Goal: Transaction & Acquisition: Purchase product/service

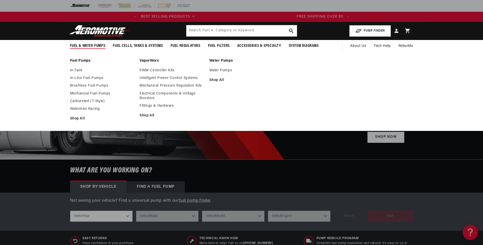
scroll to position [0, 202]
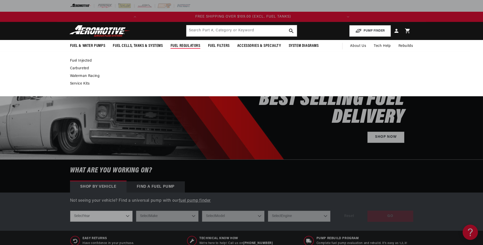
click at [81, 68] on link "Carbureted" at bounding box center [239, 68] width 338 height 5
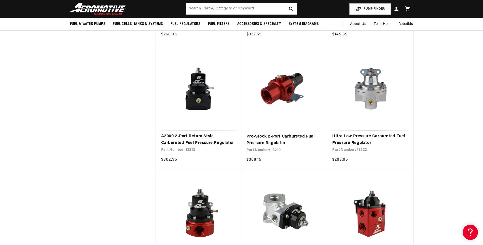
scroll to position [255, 0]
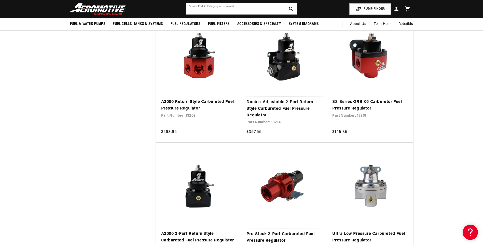
click at [270, 9] on input "text" at bounding box center [242, 8] width 111 height 11
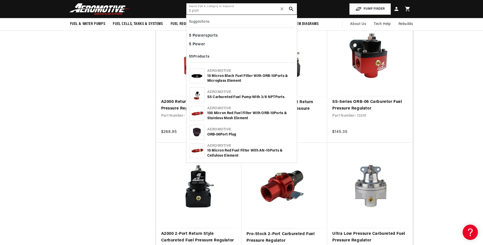
type input "5 port"
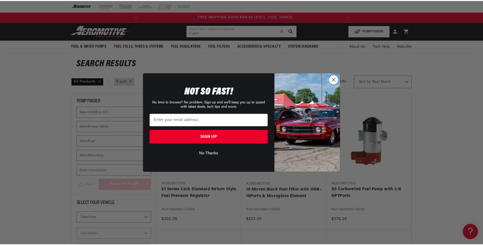
scroll to position [0, 202]
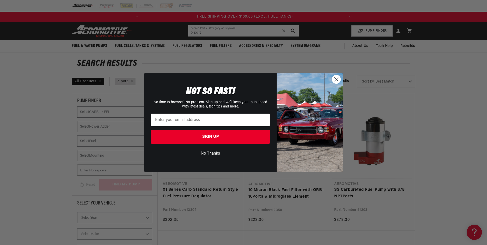
drag, startPoint x: 335, startPoint y: 81, endPoint x: 297, endPoint y: 50, distance: 48.9
click at [335, 81] on icon "Close dialog" at bounding box center [337, 79] width 4 height 4
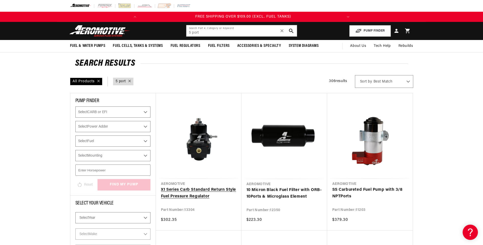
click at [204, 187] on link "X1 Series Carb Standard Return Style Fuel Pressure Regulator" at bounding box center [198, 193] width 75 height 13
